Goal: Task Accomplishment & Management: Manage account settings

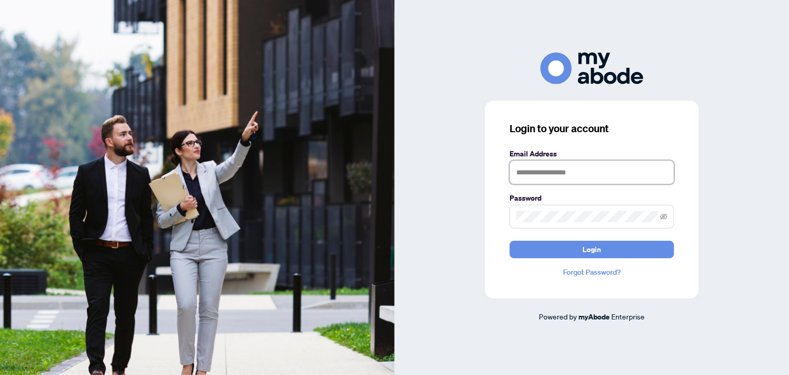
click at [554, 171] on input "text" at bounding box center [592, 172] width 164 height 24
type input "**********"
click at [560, 209] on span at bounding box center [592, 217] width 164 height 24
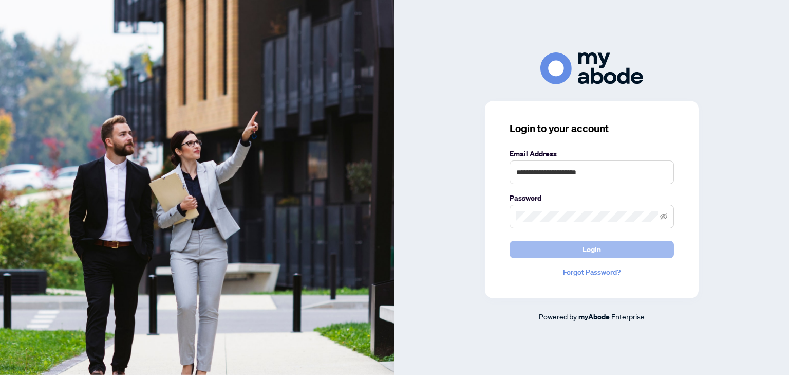
click at [575, 251] on button "Login" at bounding box center [592, 248] width 164 height 17
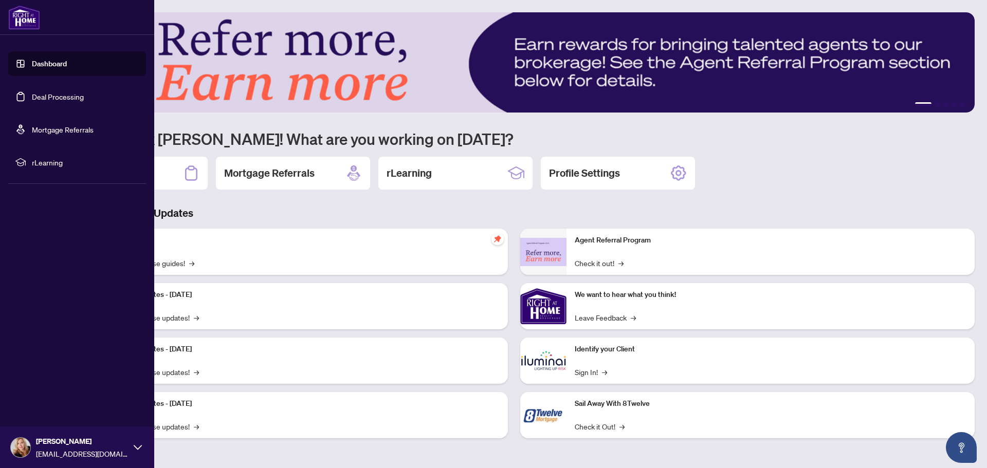
click at [32, 92] on link "Deal Processing" at bounding box center [58, 96] width 52 height 9
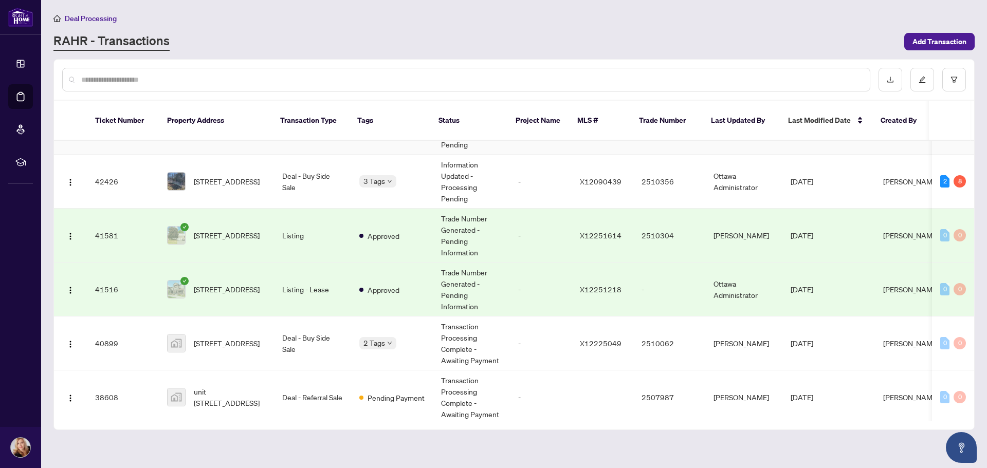
scroll to position [51, 0]
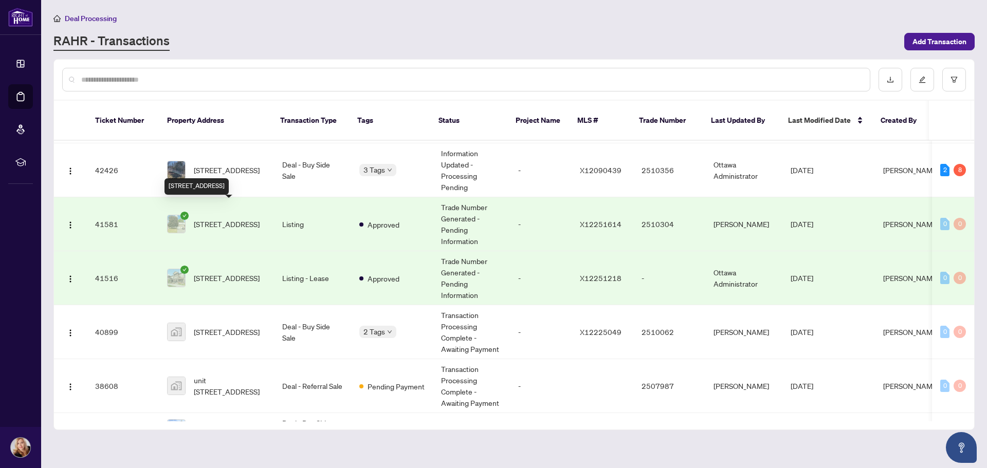
click at [221, 220] on span "[STREET_ADDRESS]" at bounding box center [227, 223] width 66 height 11
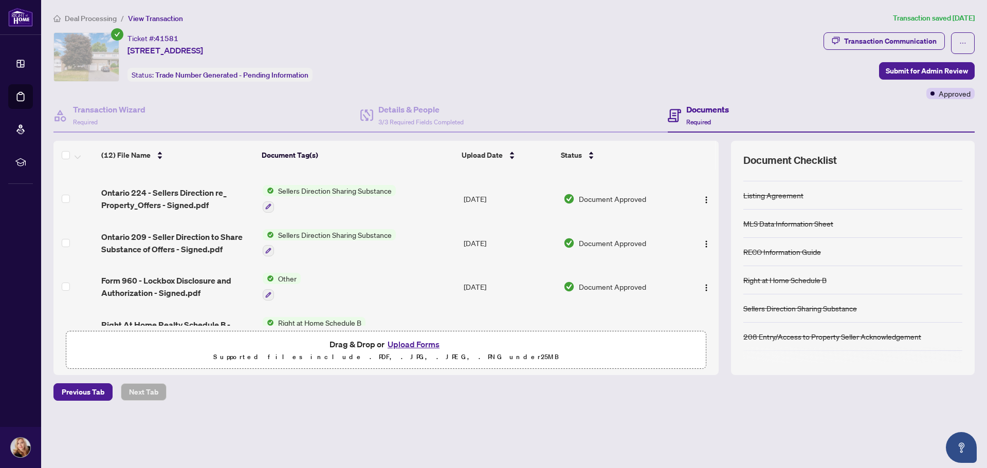
scroll to position [67, 0]
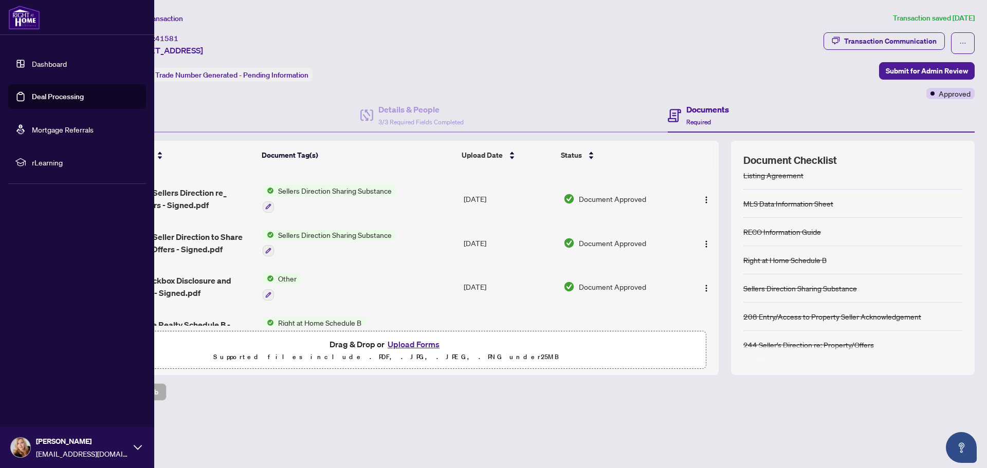
click at [50, 66] on link "Dashboard" at bounding box center [49, 63] width 35 height 9
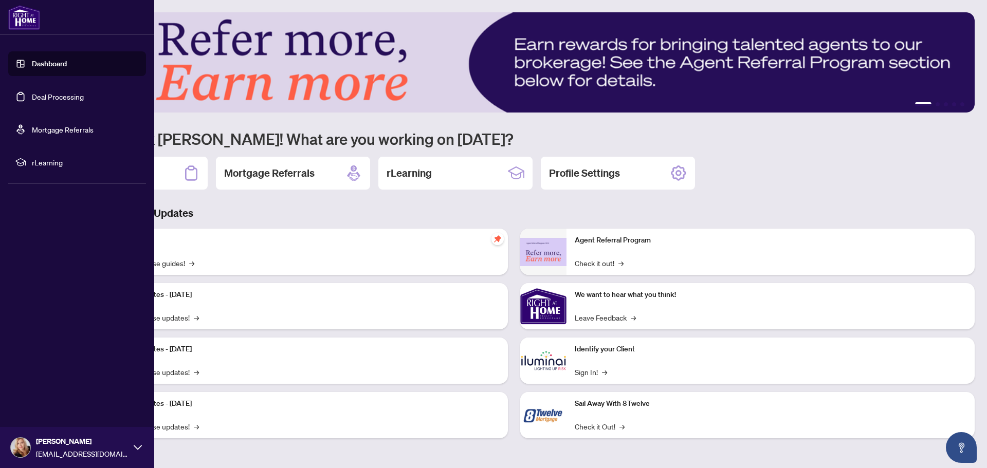
click at [53, 98] on link "Deal Processing" at bounding box center [58, 96] width 52 height 9
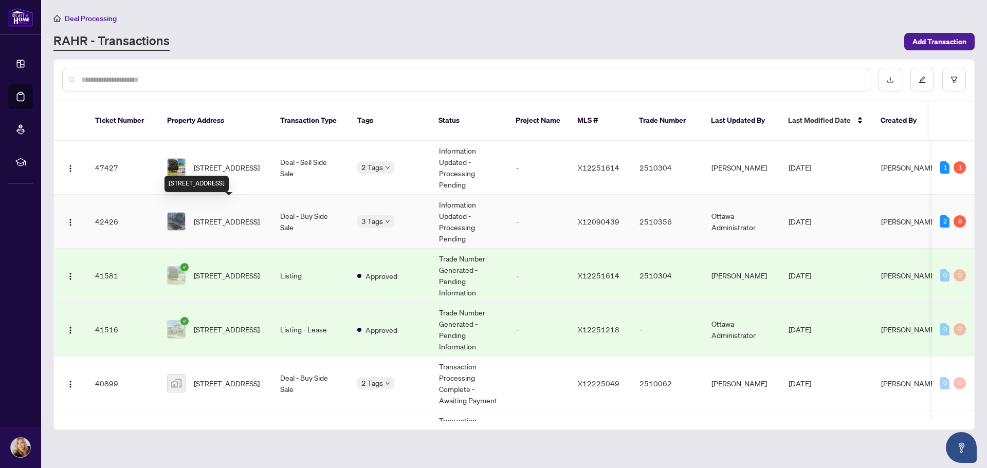
click at [212, 216] on span "[STREET_ADDRESS]" at bounding box center [227, 221] width 66 height 11
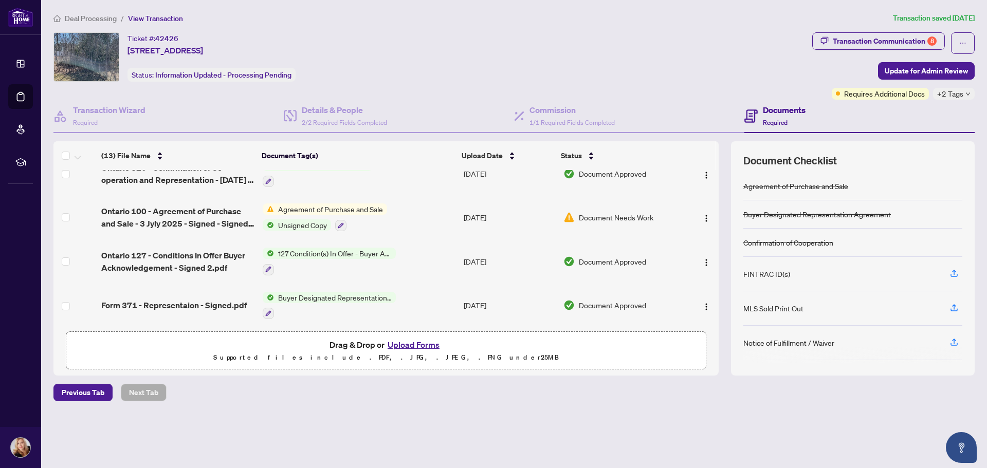
scroll to position [406, 0]
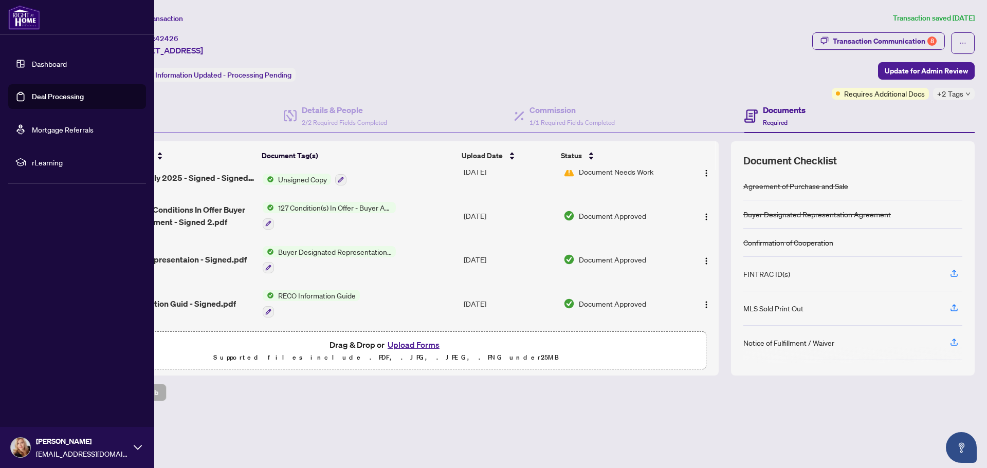
click at [50, 96] on link "Deal Processing" at bounding box center [58, 96] width 52 height 9
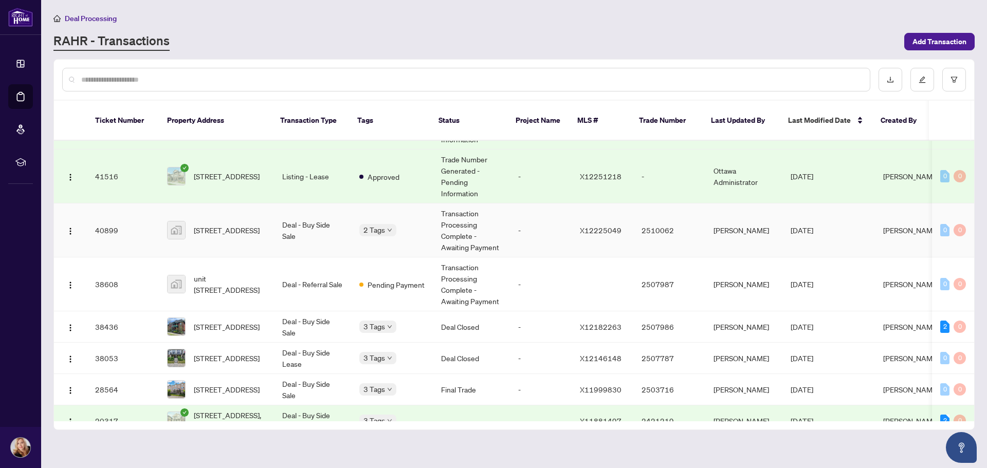
scroll to position [154, 0]
click at [357, 226] on div "Approved Pending Payment" at bounding box center [357, 226] width 0 height 0
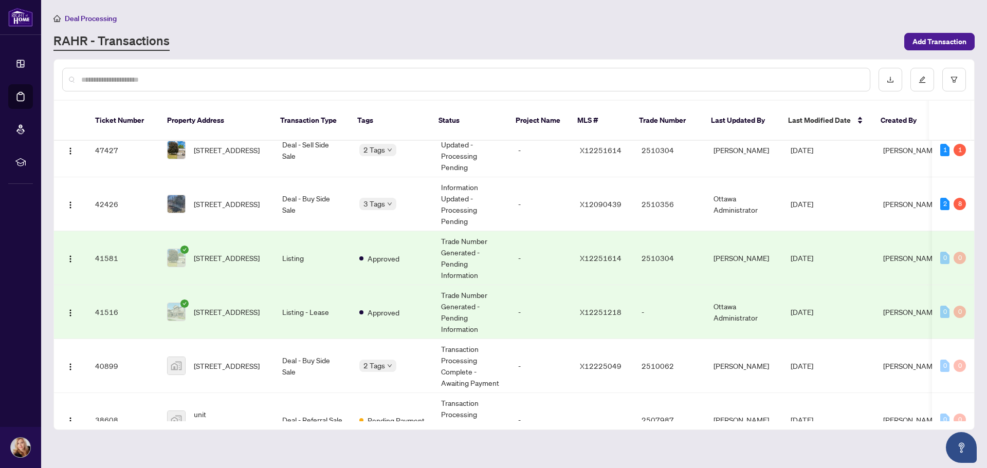
scroll to position [0, 0]
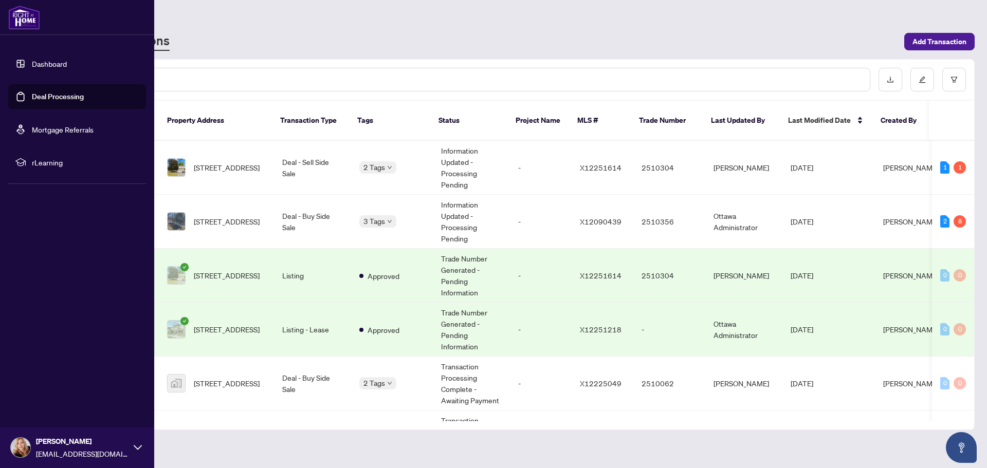
click at [76, 92] on link "Deal Processing" at bounding box center [58, 96] width 52 height 9
click at [69, 96] on link "Deal Processing" at bounding box center [58, 96] width 52 height 9
click at [44, 65] on link "Dashboard" at bounding box center [49, 63] width 35 height 9
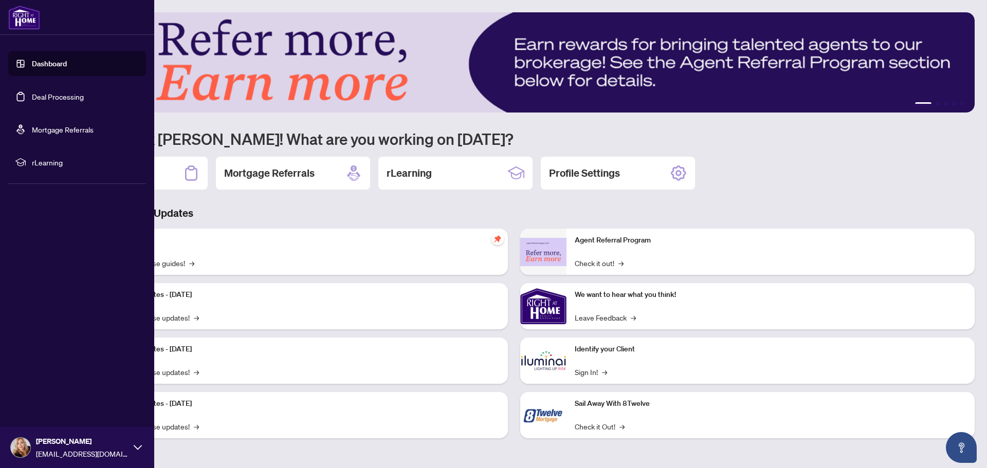
click at [48, 94] on link "Deal Processing" at bounding box center [58, 96] width 52 height 9
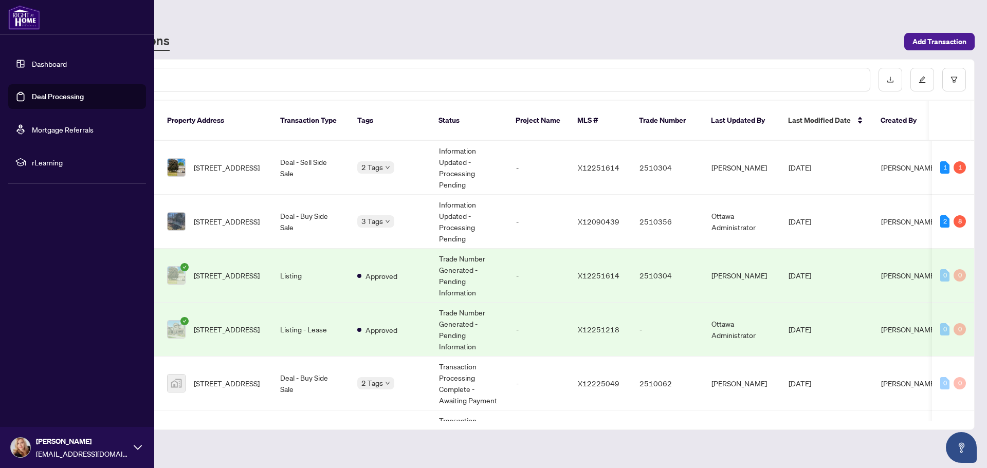
click at [56, 101] on link "Deal Processing" at bounding box center [58, 96] width 52 height 9
click at [46, 99] on link "Deal Processing" at bounding box center [58, 96] width 52 height 9
